Goal: Task Accomplishment & Management: Complete application form

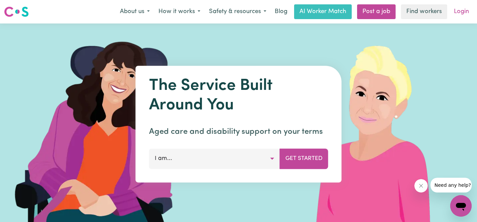
click at [455, 13] on link "Login" at bounding box center [461, 11] width 23 height 15
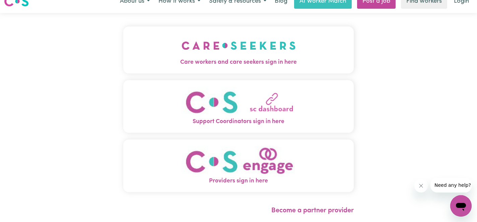
scroll to position [12, 0]
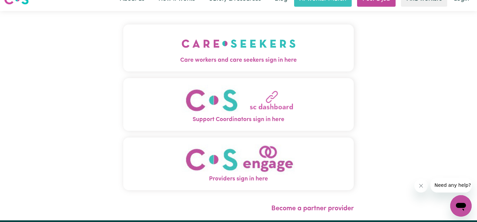
click at [224, 109] on img "Support Coordinators sign in here" at bounding box center [239, 100] width 114 height 31
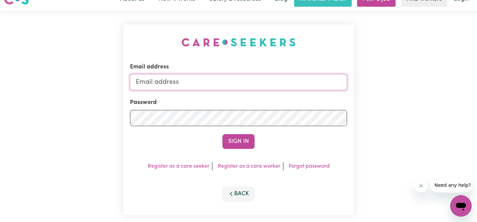
click at [208, 87] on input "Email address" at bounding box center [238, 82] width 217 height 16
type input "[PERSON_NAME][EMAIL_ADDRESS][DOMAIN_NAME]"
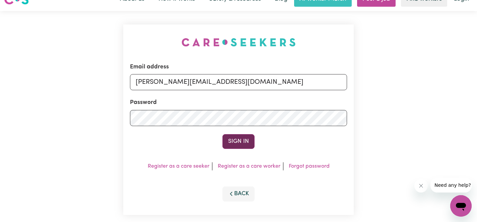
click at [227, 139] on button "Sign In" at bounding box center [239, 141] width 32 height 15
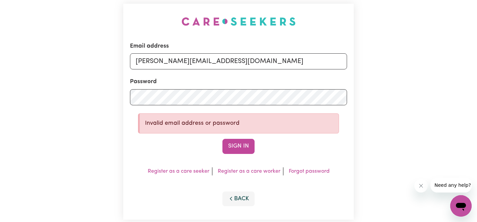
scroll to position [36, 0]
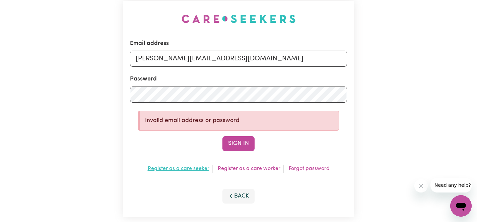
click at [192, 171] on link "Register as a care seeker" at bounding box center [179, 168] width 62 height 5
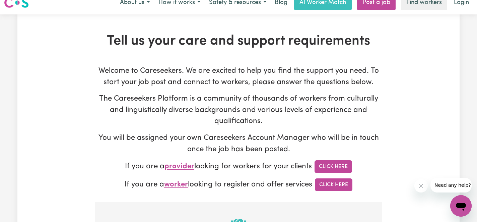
scroll to position [10, 0]
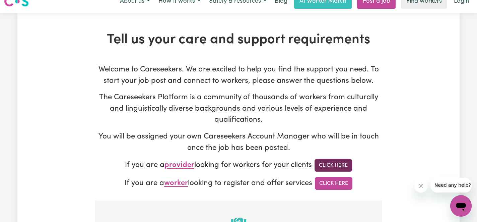
click at [328, 162] on link "Click Here" at bounding box center [334, 165] width 38 height 13
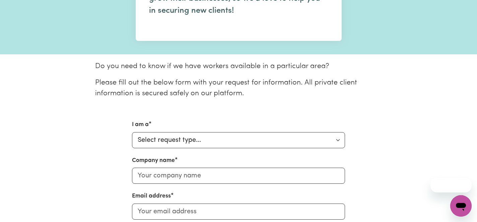
scroll to position [125, 0]
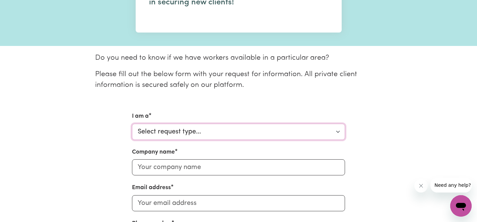
click at [293, 134] on select "Select request type... Individual looking for care and support for myself and m…" at bounding box center [238, 132] width 213 height 16
select select "Support Coordinator"
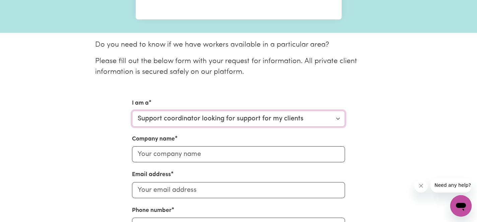
scroll to position [148, 0]
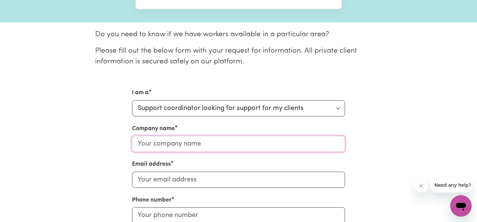
click at [280, 147] on input "Company name" at bounding box center [238, 144] width 213 height 16
type input "Approved by Frankie"
type input "[PERSON_NAME][EMAIL_ADDRESS][DOMAIN_NAME]"
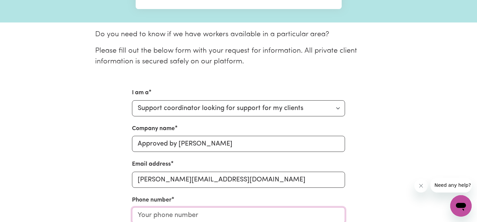
type input "0434401220"
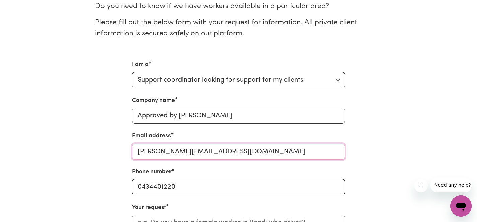
scroll to position [183, 0]
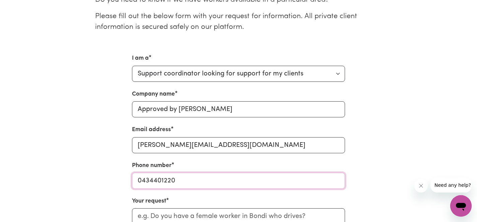
click at [198, 177] on input "0434401220" at bounding box center [238, 181] width 213 height 16
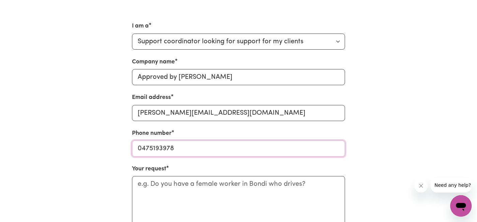
scroll to position [219, 0]
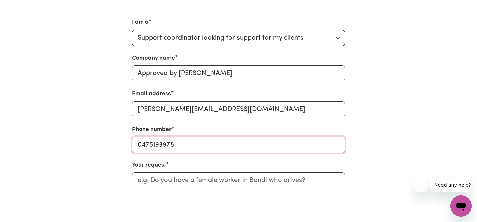
type input "0475193978"
click at [201, 189] on textarea "Your request" at bounding box center [238, 200] width 213 height 56
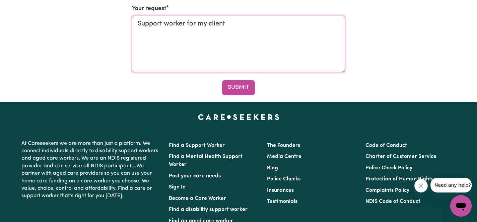
scroll to position [377, 0]
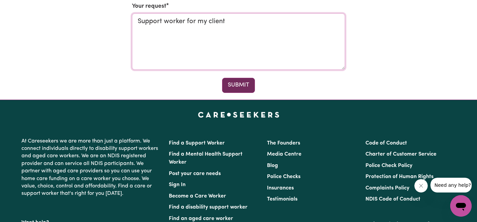
type textarea "Support worker for my client"
click at [235, 79] on button "Submit" at bounding box center [238, 85] width 33 height 15
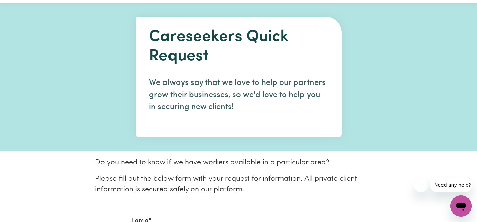
scroll to position [0, 0]
